Goal: Check status: Check status

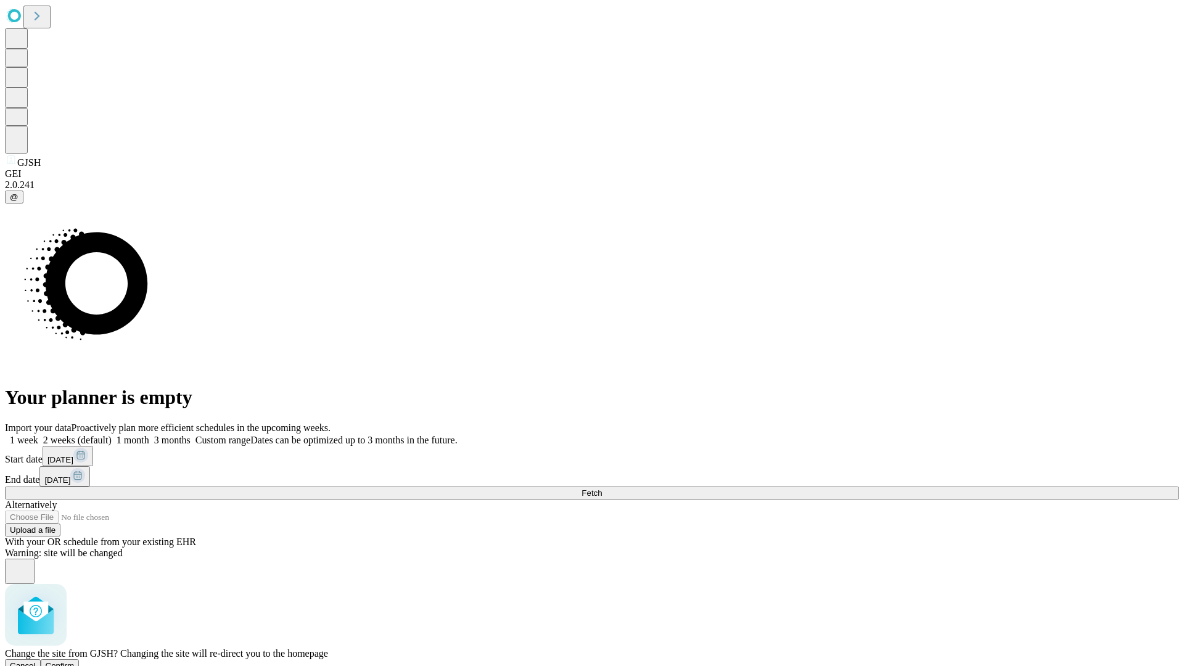
click at [75, 661] on span "Confirm" at bounding box center [60, 665] width 29 height 9
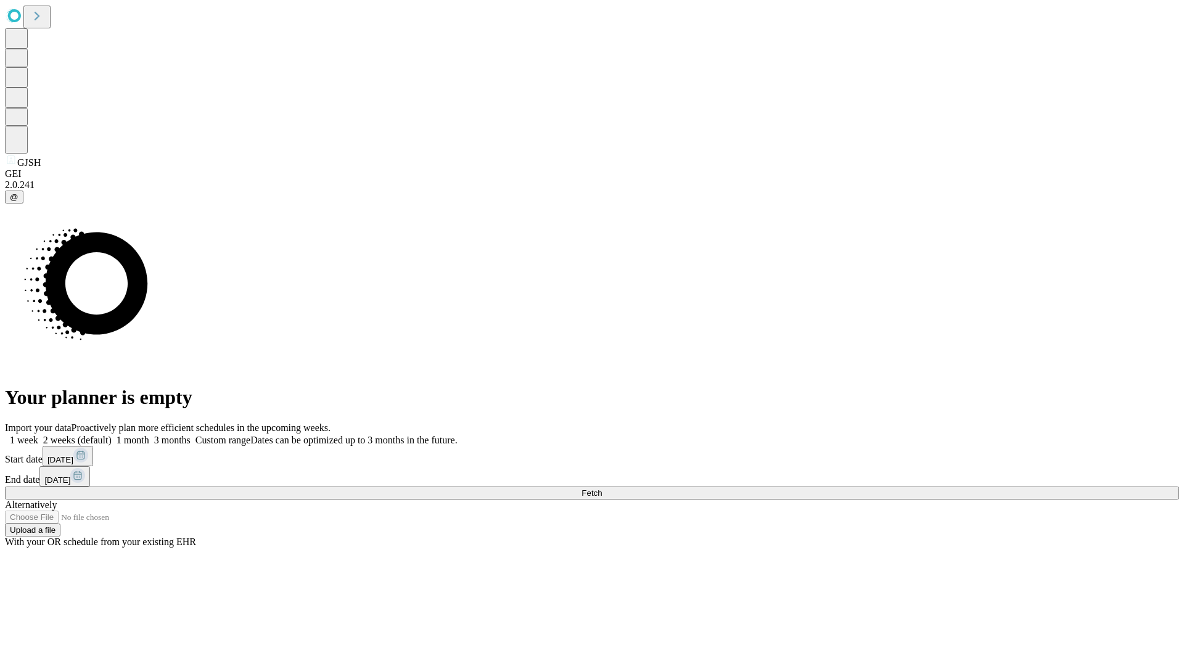
click at [149, 435] on label "1 month" at bounding box center [131, 440] width 38 height 10
click at [602, 489] on span "Fetch" at bounding box center [592, 493] width 20 height 9
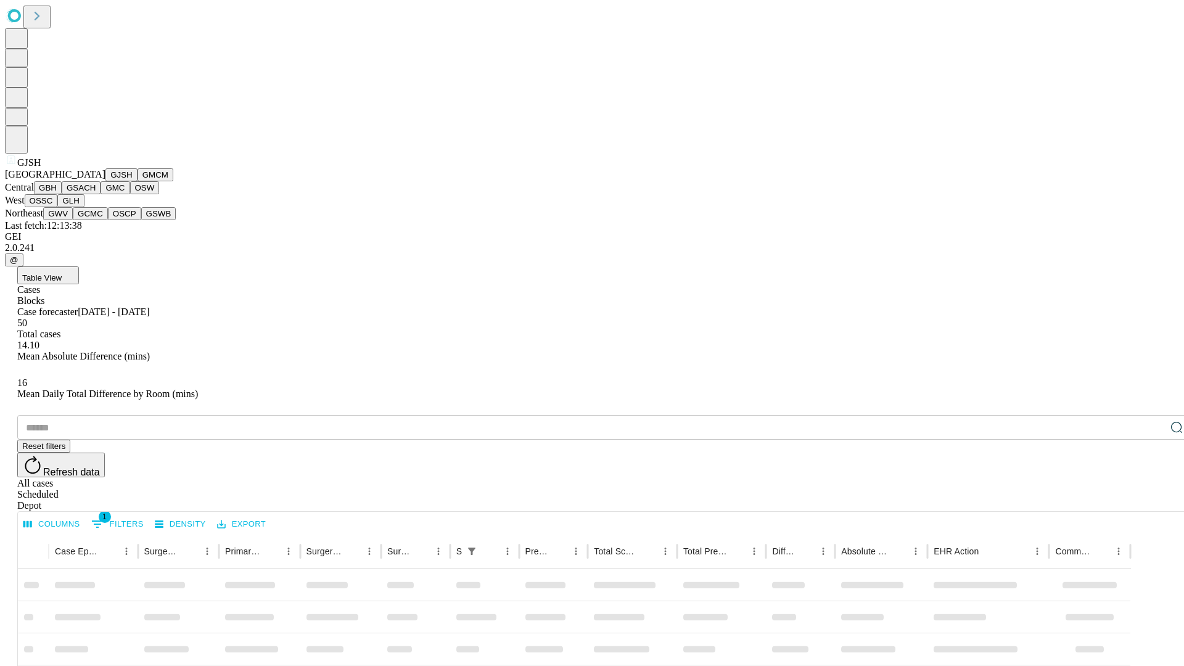
click at [138, 181] on button "GMCM" at bounding box center [156, 174] width 36 height 13
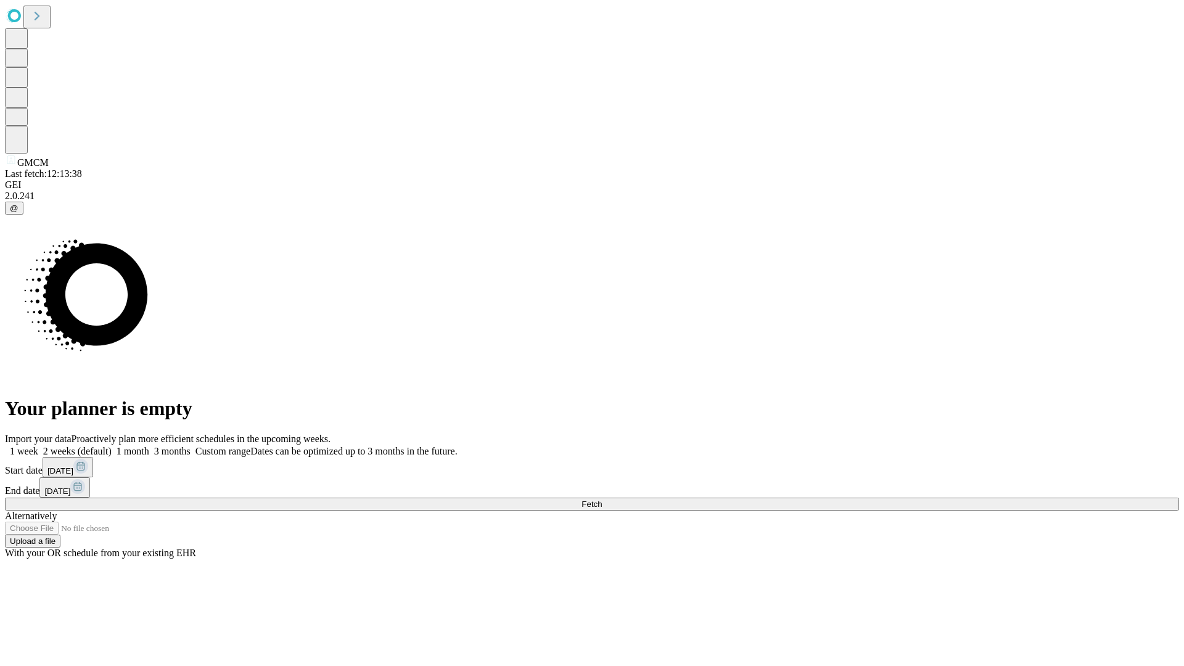
click at [149, 446] on label "1 month" at bounding box center [131, 451] width 38 height 10
click at [602, 500] on span "Fetch" at bounding box center [592, 504] width 20 height 9
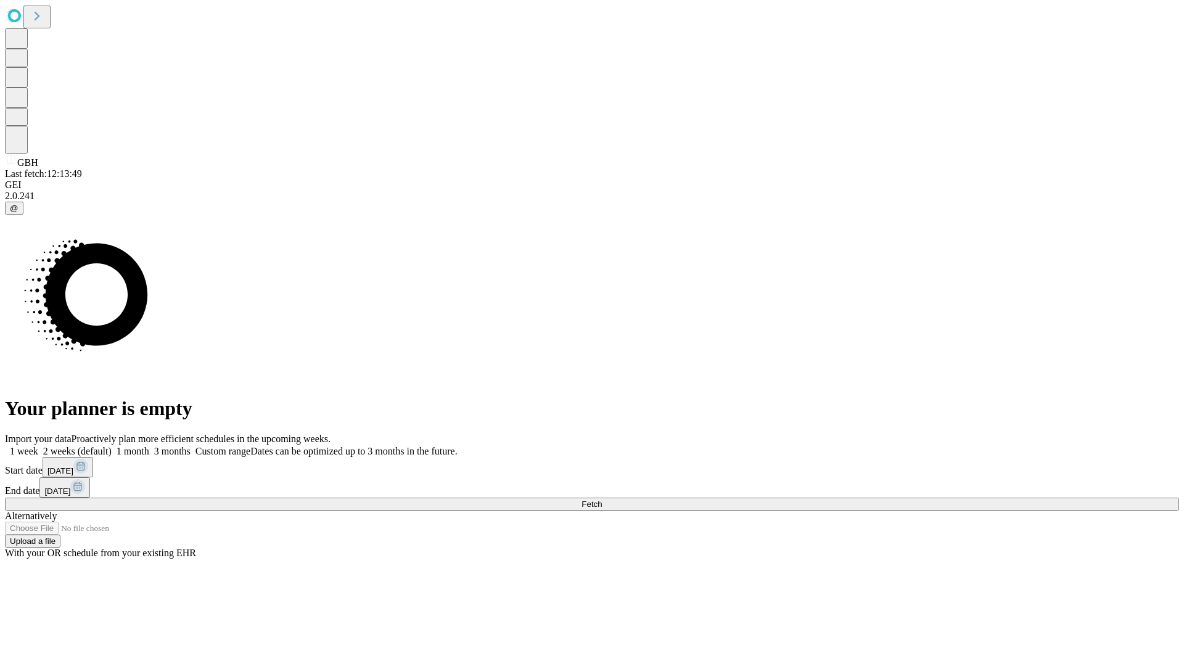
click at [149, 446] on label "1 month" at bounding box center [131, 451] width 38 height 10
click at [602, 500] on span "Fetch" at bounding box center [592, 504] width 20 height 9
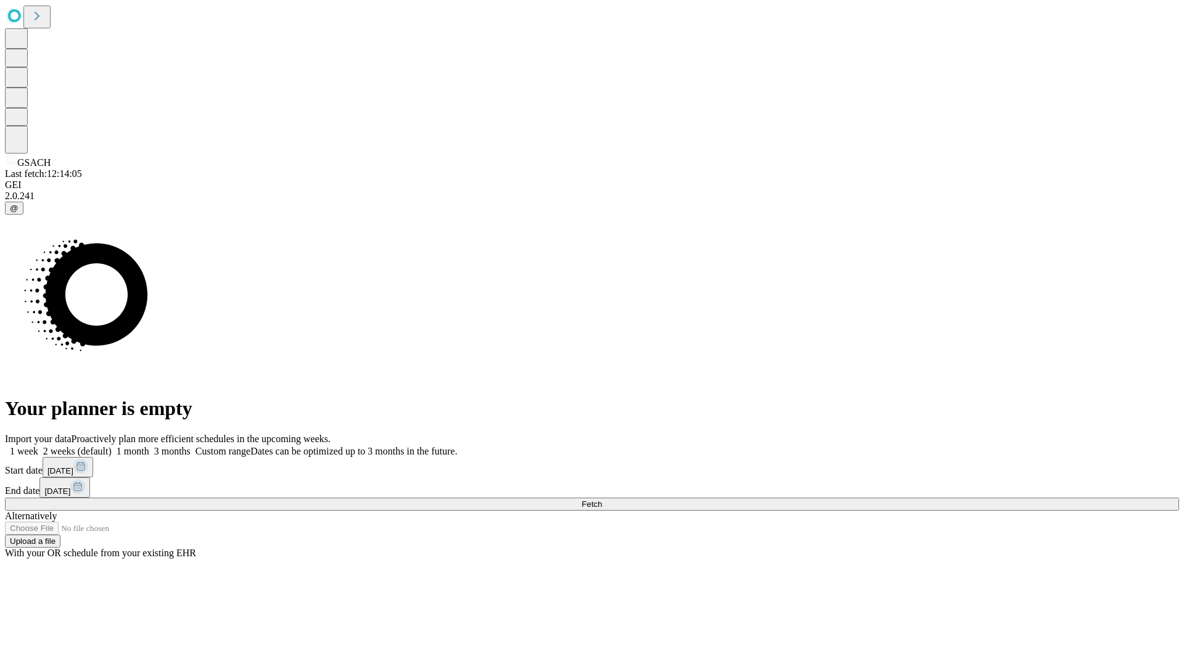
click at [149, 446] on label "1 month" at bounding box center [131, 451] width 38 height 10
click at [602, 500] on span "Fetch" at bounding box center [592, 504] width 20 height 9
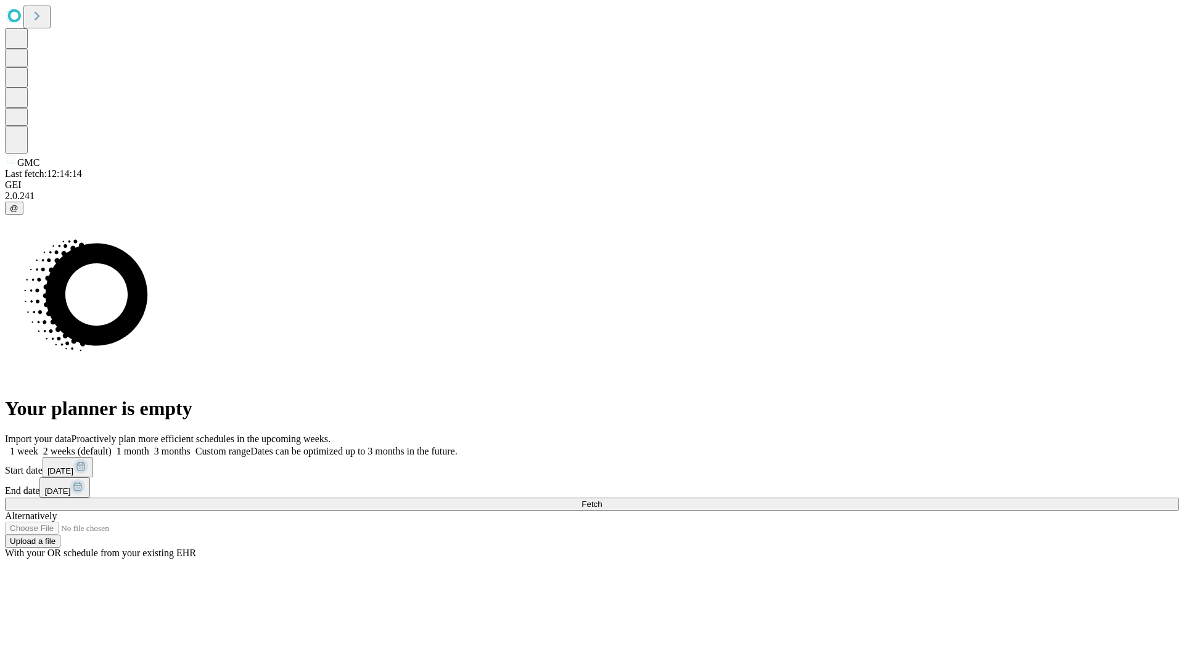
click at [149, 446] on label "1 month" at bounding box center [131, 451] width 38 height 10
click at [602, 500] on span "Fetch" at bounding box center [592, 504] width 20 height 9
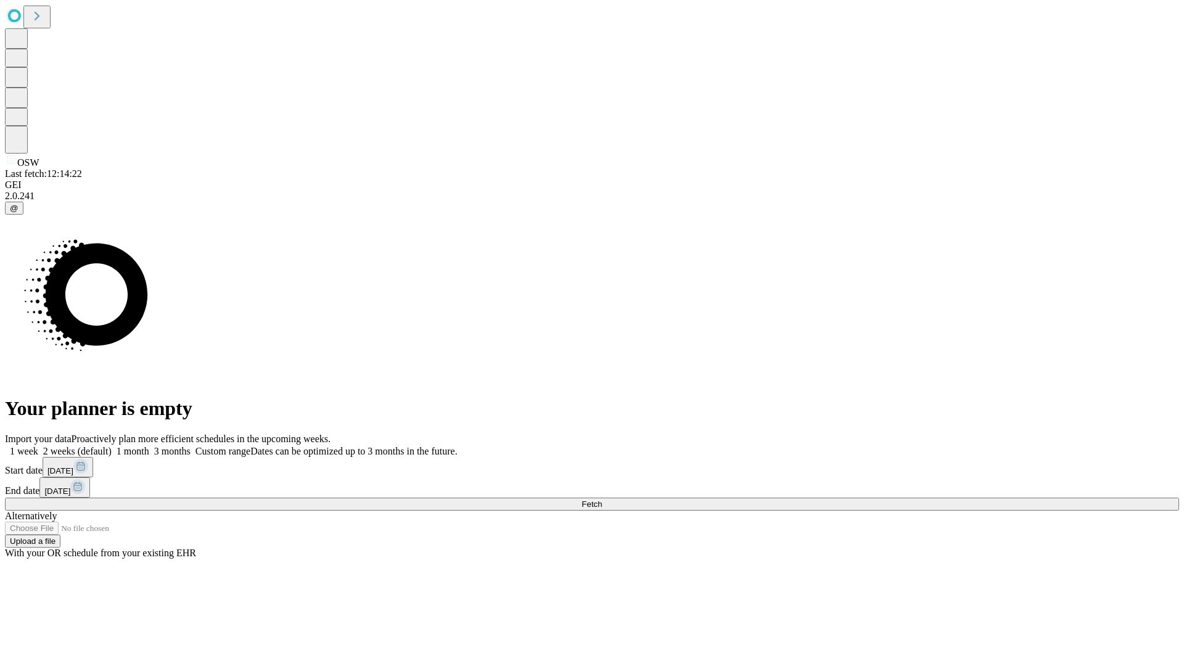
click at [149, 446] on label "1 month" at bounding box center [131, 451] width 38 height 10
click at [602, 500] on span "Fetch" at bounding box center [592, 504] width 20 height 9
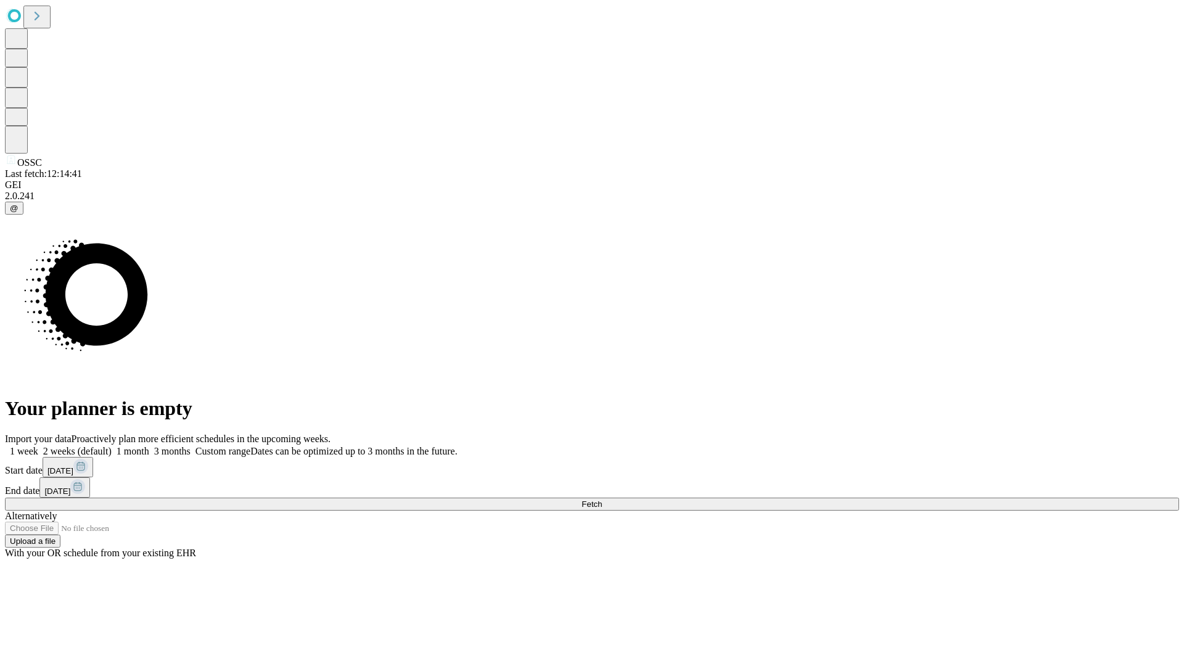
click at [149, 446] on label "1 month" at bounding box center [131, 451] width 38 height 10
click at [602, 500] on span "Fetch" at bounding box center [592, 504] width 20 height 9
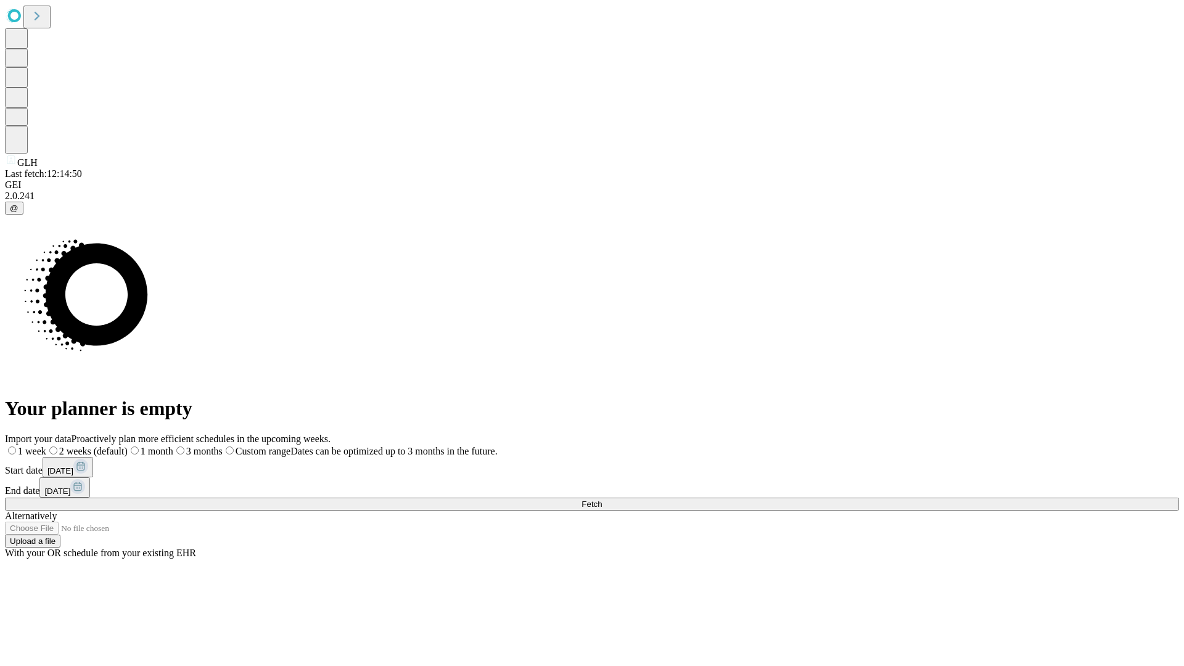
click at [173, 446] on label "1 month" at bounding box center [151, 451] width 46 height 10
click at [602, 500] on span "Fetch" at bounding box center [592, 504] width 20 height 9
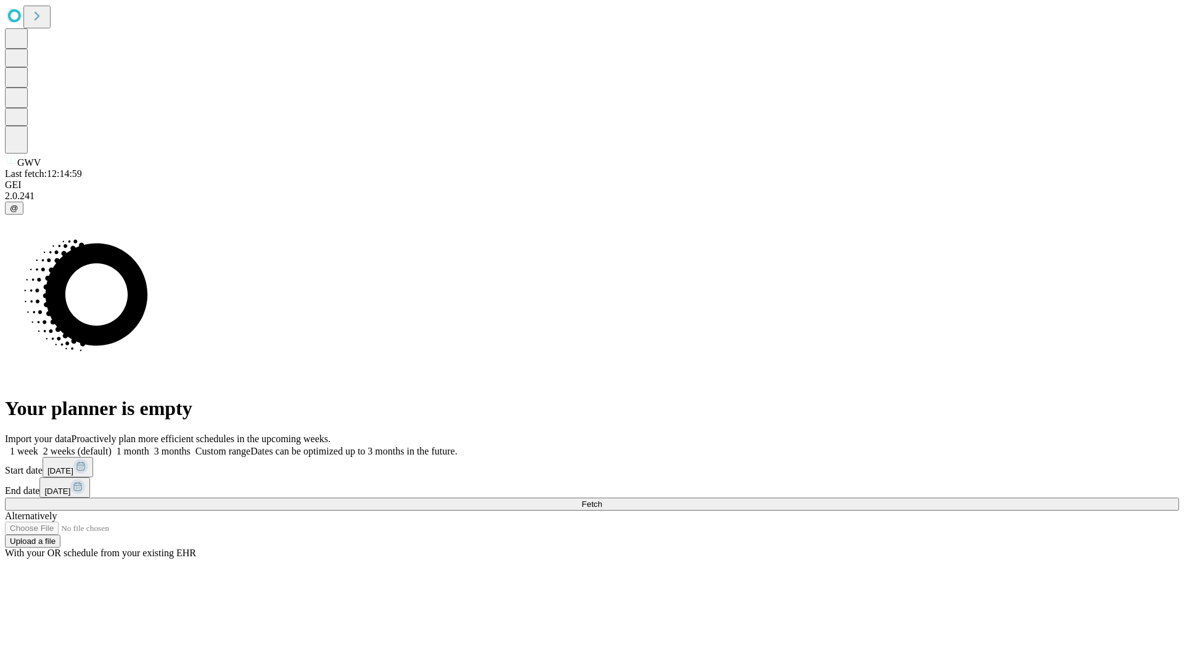
click at [149, 446] on label "1 month" at bounding box center [131, 451] width 38 height 10
click at [602, 500] on span "Fetch" at bounding box center [592, 504] width 20 height 9
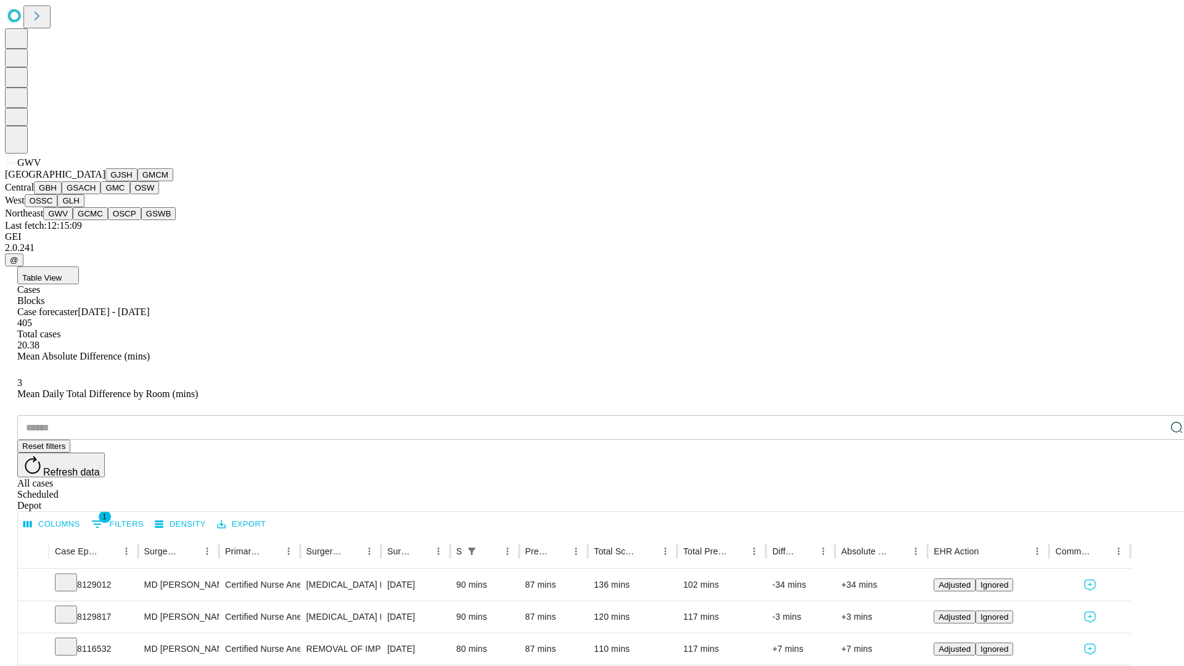
click at [96, 220] on button "GCMC" at bounding box center [90, 213] width 35 height 13
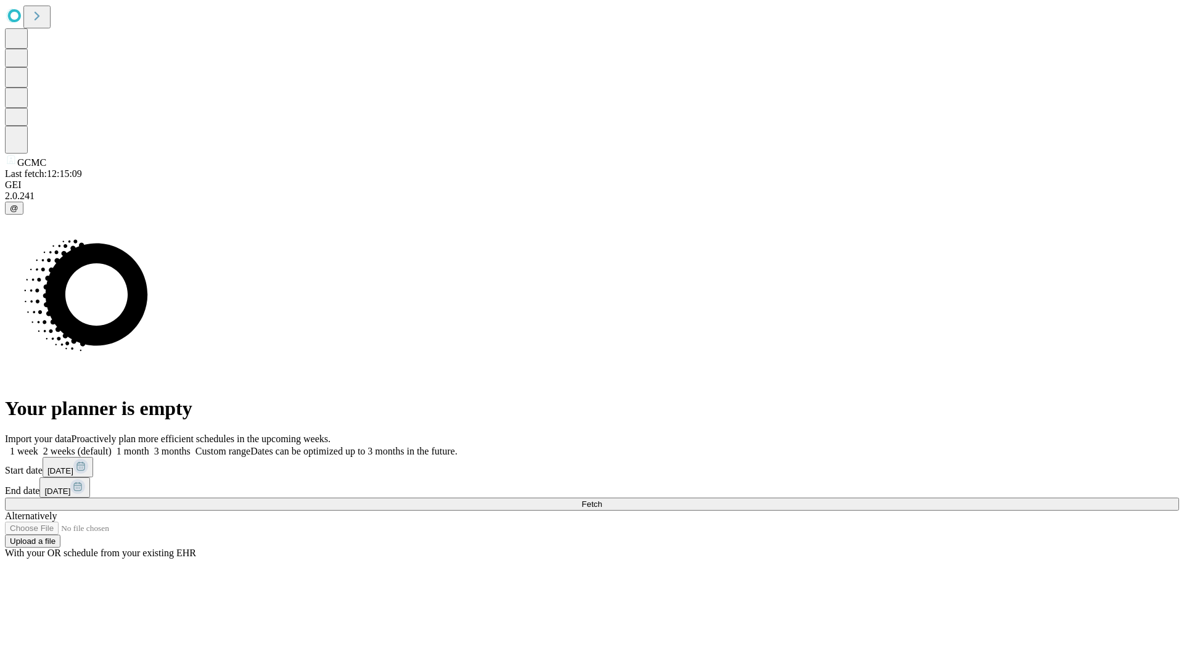
click at [149, 446] on label "1 month" at bounding box center [131, 451] width 38 height 10
click at [602, 500] on span "Fetch" at bounding box center [592, 504] width 20 height 9
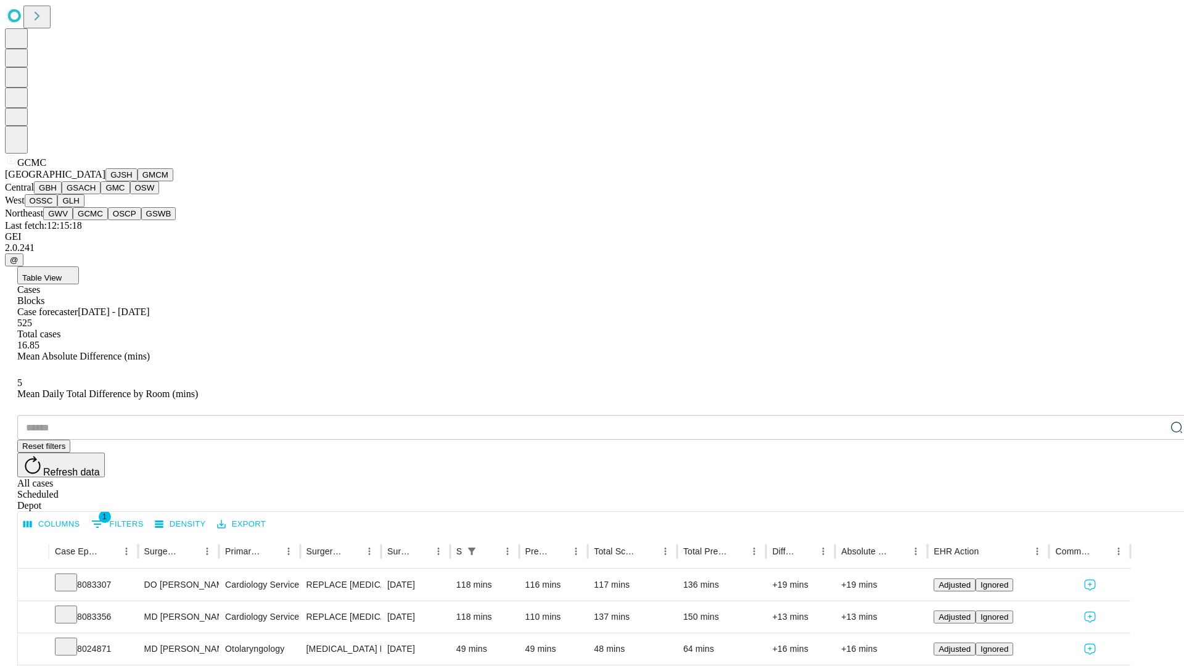
click at [108, 220] on button "OSCP" at bounding box center [124, 213] width 33 height 13
